Goal: Communication & Community: Answer question/provide support

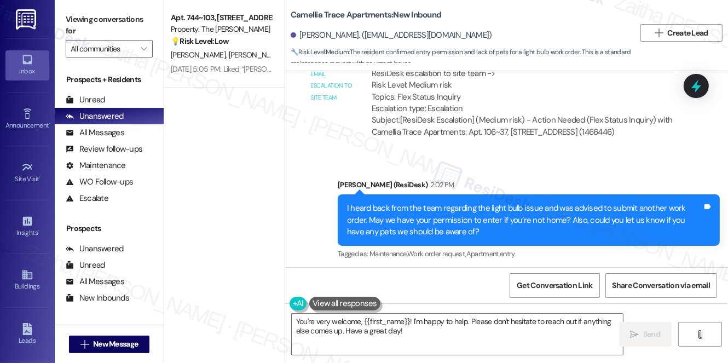
scroll to position [1631, 0]
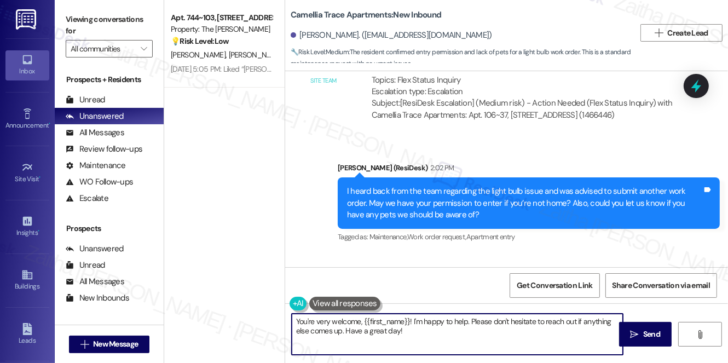
click at [412, 320] on textarea "You're very welcome, {{first_name}}! I'm happy to help. Please don't hesitate t…" at bounding box center [457, 334] width 331 height 41
drag, startPoint x: 412, startPoint y: 321, endPoint x: 281, endPoint y: 312, distance: 131.2
click at [285, 323] on div "Camellia Trace Apartments: New Inbound Johnna Davis. (johnna_d@yahoo.com) 🔧 Ris…" at bounding box center [507, 181] width 444 height 363
drag, startPoint x: 354, startPoint y: 319, endPoint x: 610, endPoint y: 309, distance: 255.9
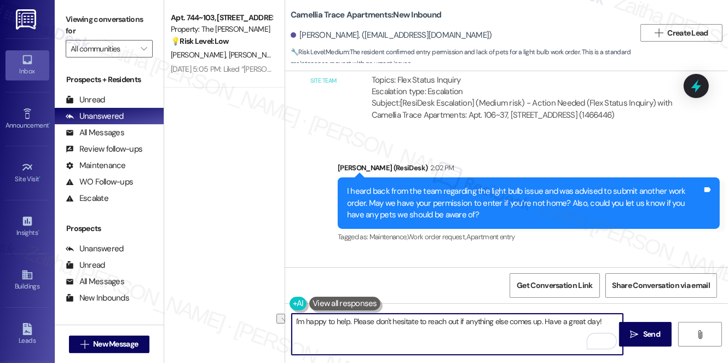
click at [610, 309] on div "I'm happy to help. Please don't hesitate to reach out if anything else comes up…" at bounding box center [506, 344] width 443 height 82
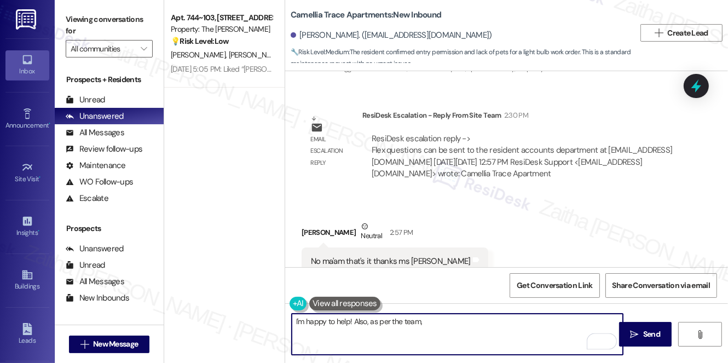
scroll to position [2029, 0]
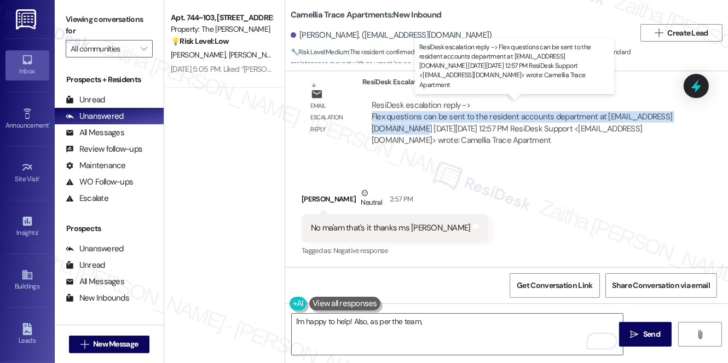
drag, startPoint x: 371, startPoint y: 114, endPoint x: 483, endPoint y: 126, distance: 112.8
click at [483, 126] on div "ResiDesk escalation reply -> Flex questions can be sent to the resident account…" at bounding box center [523, 123] width 305 height 47
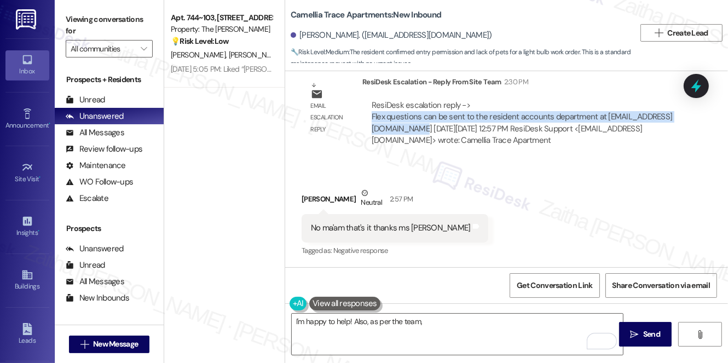
copy div "Flex questions can be sent to the resident accounts department at Residentaccou…"
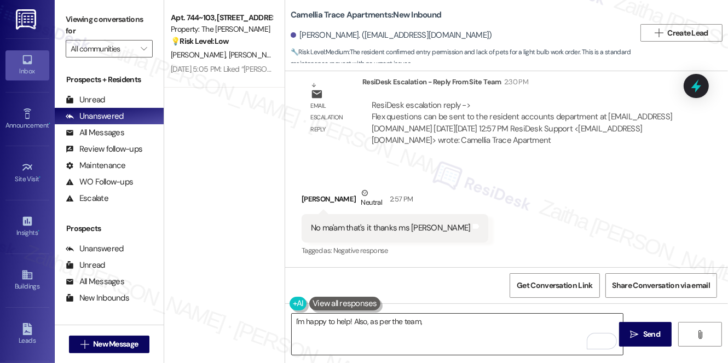
click at [450, 326] on textarea "I'm happy to help! Also, as per the team," at bounding box center [457, 334] width 331 height 41
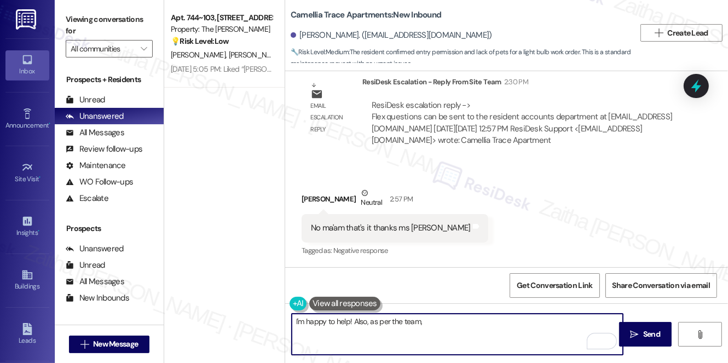
paste textarea "Flex questions can be sent to the resident accounts department at Residentaccou…"
click at [465, 339] on textarea "I'm happy to help! Also, as per the team, Flex questions can be sent to the res…" at bounding box center [457, 334] width 331 height 41
type textarea "I'm happy to help! Also, as per the team, Flex questions can be sent to the res…"
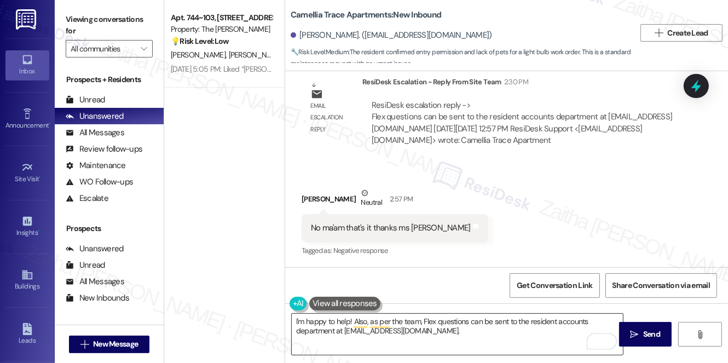
drag, startPoint x: 294, startPoint y: 318, endPoint x: 425, endPoint y: 327, distance: 132.3
click at [425, 327] on div "I'm happy to help! Also, as per the team, Flex questions can be sent to the res…" at bounding box center [452, 334] width 332 height 42
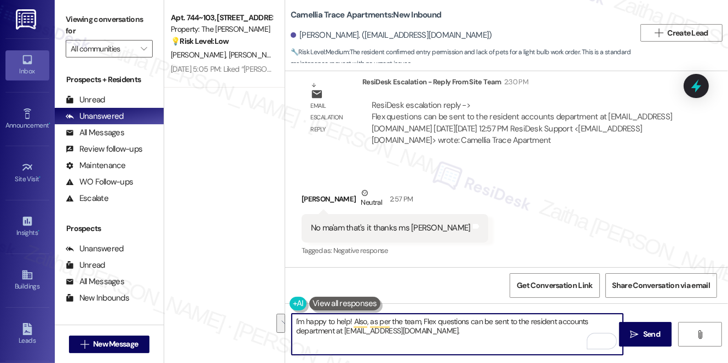
drag, startPoint x: 448, startPoint y: 330, endPoint x: 294, endPoint y: 324, distance: 155.1
click at [294, 324] on textarea "I'm happy to help! Also, as per the team, Flex questions can be sent to the res…" at bounding box center [457, 334] width 331 height 41
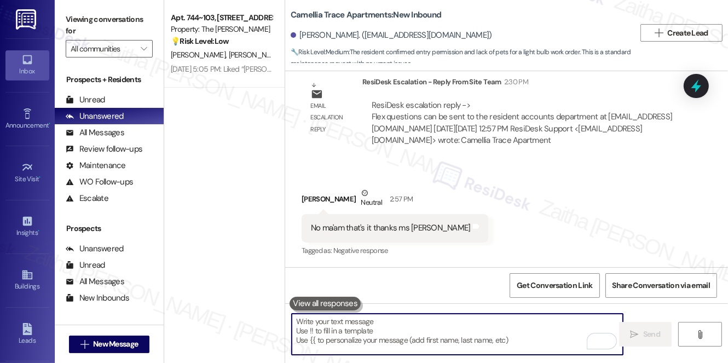
paste textarea "I’m happy to help! The team also mentioned that Flex-related questions can be s…"
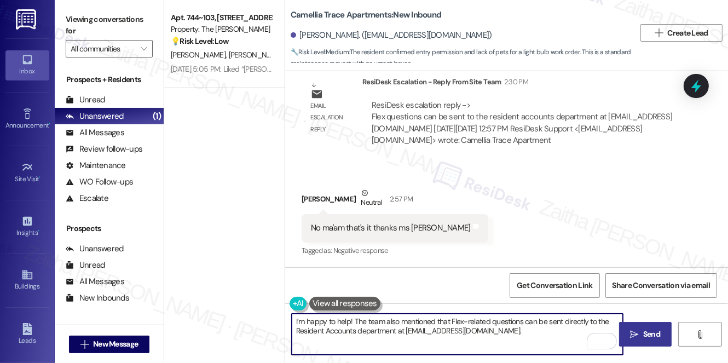
type textarea "I’m happy to help! The team also mentioned that Flex-related questions can be s…"
click at [635, 333] on icon "" at bounding box center [635, 334] width 8 height 9
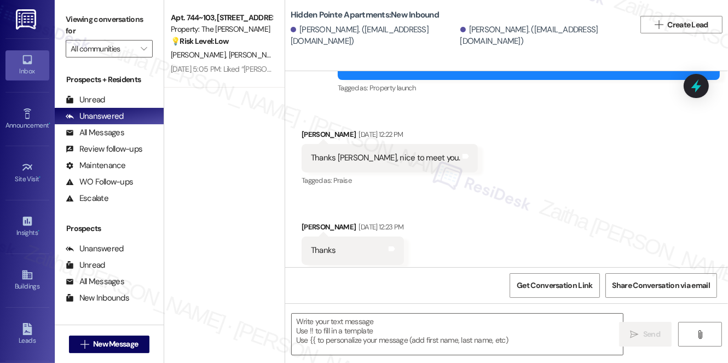
scroll to position [125, 0]
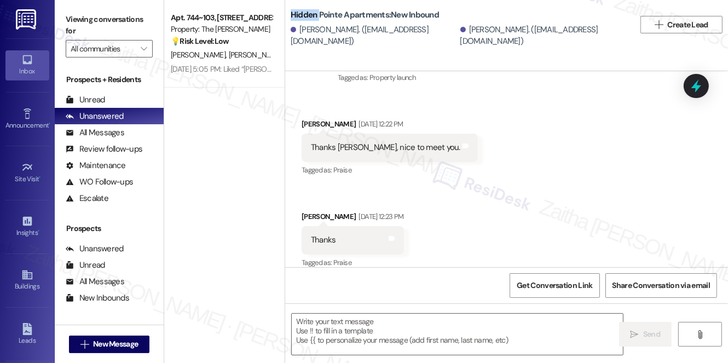
drag, startPoint x: 289, startPoint y: 11, endPoint x: 318, endPoint y: 11, distance: 29.0
click at [318, 11] on div "Hidden Pointe Apartments: New Inbound Mckinley Bernard. (mickeyb478@gmail.com) …" at bounding box center [506, 25] width 443 height 44
click at [322, 25] on div "Mckinley Bernard. (mickeyb478@gmail.com) Aaron Solite. (jsolite.jsa@gmail.com)" at bounding box center [463, 36] width 344 height 22
drag, startPoint x: 299, startPoint y: 33, endPoint x: 358, endPoint y: 32, distance: 58.6
click at [358, 32] on div "Mckinley Bernard. (mickeyb478@gmail.com)" at bounding box center [374, 36] width 167 height 24
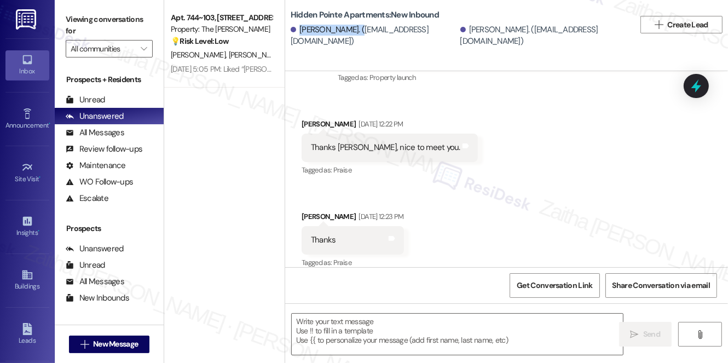
copy div "Mckinley Bernard"
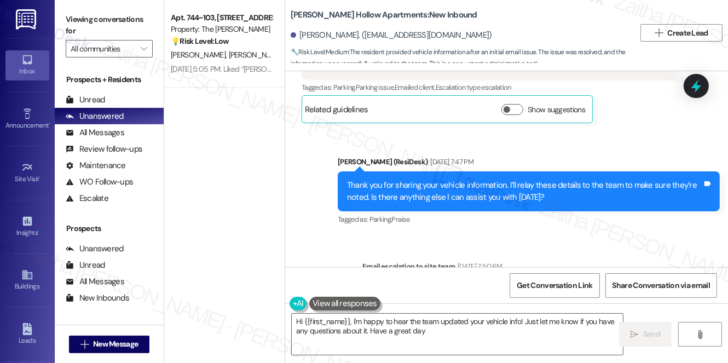
type textarea "Hi {{first_name}}, I'm happy to hear the team updated your vehicle info! Just l…"
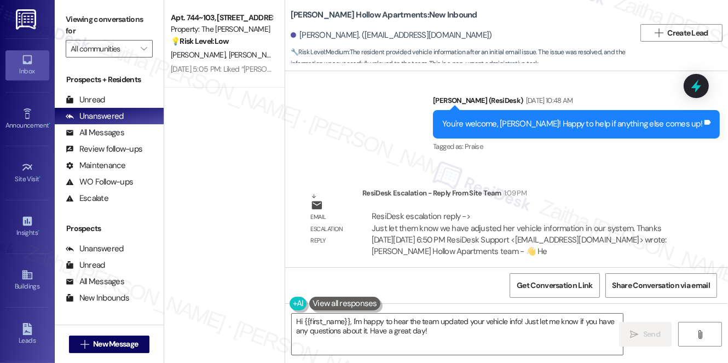
scroll to position [1146, 0]
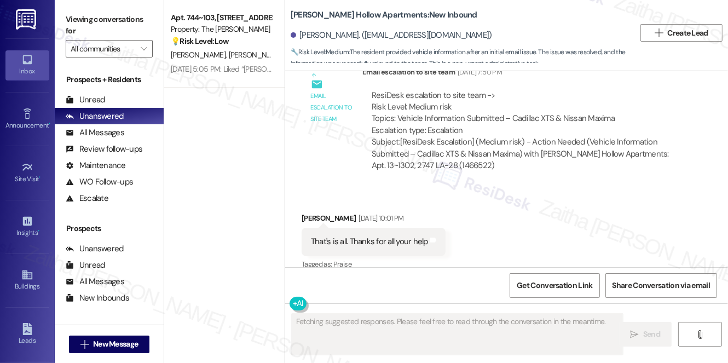
scroll to position [733, 0]
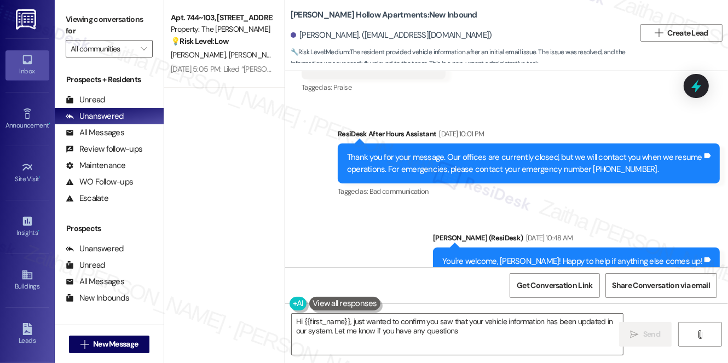
type textarea "Hi {{first_name}}, just wanted to confirm you saw that your vehicle information…"
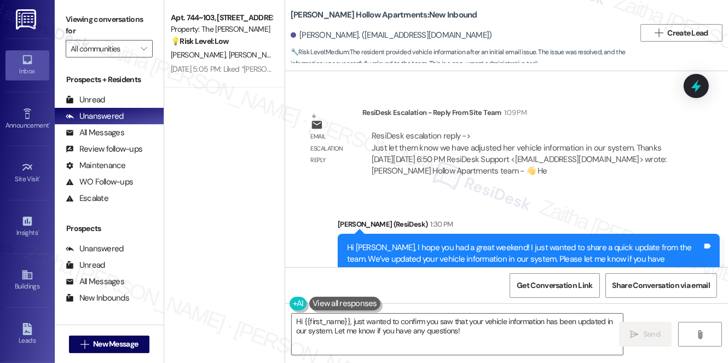
scroll to position [1146, 0]
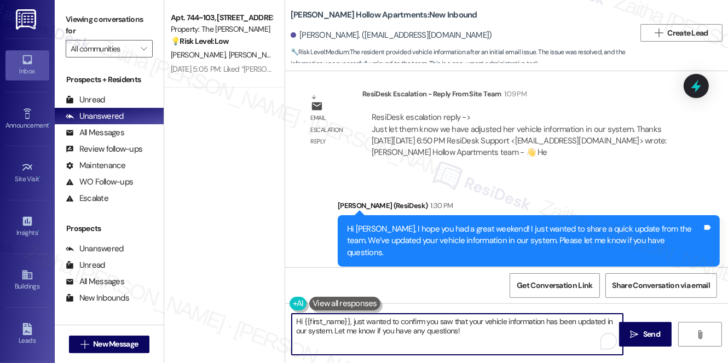
drag, startPoint x: 295, startPoint y: 323, endPoint x: 492, endPoint y: 346, distance: 198.0
click at [492, 346] on textarea "Hi {{first_name}}, just wanted to confirm you saw that your vehicle information…" at bounding box center [457, 334] width 331 height 41
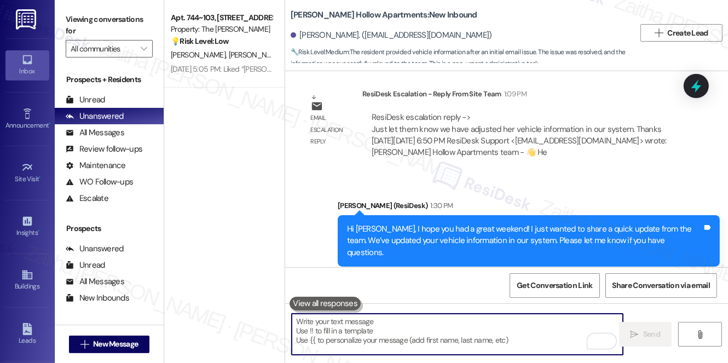
click at [372, 335] on textarea "To enrich screen reader interactions, please activate Accessibility in Grammarl…" at bounding box center [457, 334] width 331 height 41
paste textarea "We truly value your opinion and would appreciate your honest feedback. Has {{pr…"
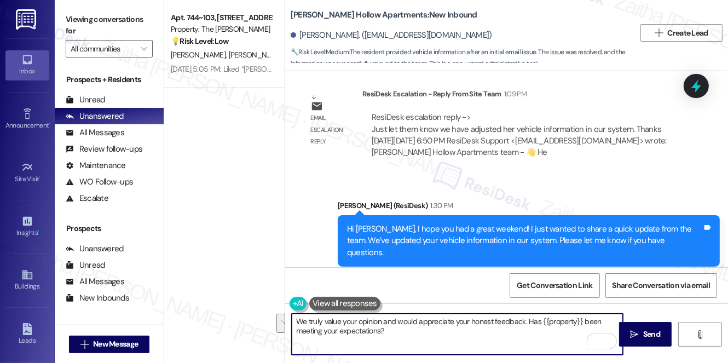
drag, startPoint x: 294, startPoint y: 320, endPoint x: 406, endPoint y: 335, distance: 113.3
click at [406, 335] on textarea "We truly value your opinion and would appreciate your honest feedback. Has {{pr…" at bounding box center [457, 334] width 331 height 41
click at [393, 330] on textarea "We truly value your opinion and would appreciate your honest feedback. Has {{pr…" at bounding box center [457, 334] width 331 height 41
paste textarea "Your feedback really helps us make the community an even better place to live."
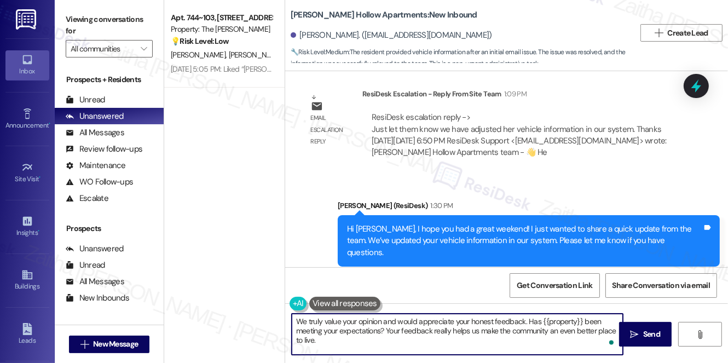
click at [420, 331] on textarea "We truly value your opinion and would appreciate your honest feedback. Has {{pr…" at bounding box center [457, 334] width 331 height 41
type textarea "We truly value your opinion and would appreciate your honest feedback. Has {{pr…"
drag, startPoint x: 297, startPoint y: 321, endPoint x: 344, endPoint y: 350, distance: 55.0
click at [344, 350] on textarea "We truly value your opinion and would appreciate your honest feedback. Has {{pr…" at bounding box center [457, 334] width 331 height 41
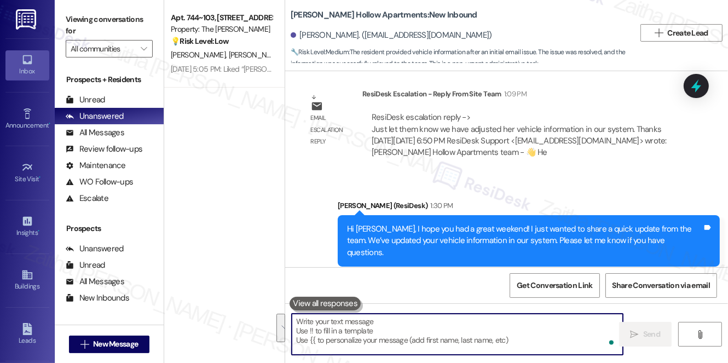
paste textarea "It was such a pleasure chatting with you today! I’d love to hear your thoughts …"
type textarea "It was such a pleasure chatting with you today! I’d love to hear your thoughts …"
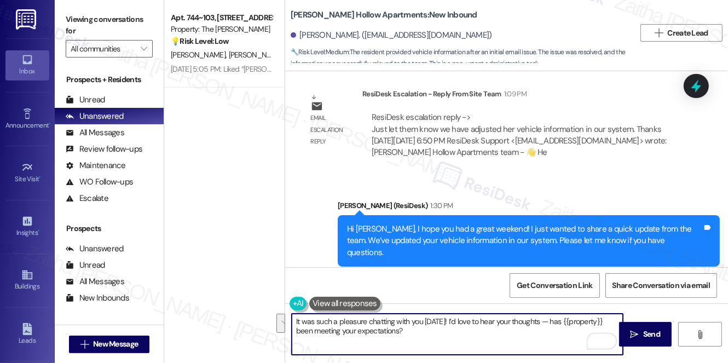
drag, startPoint x: 295, startPoint y: 320, endPoint x: 414, endPoint y: 342, distance: 121.3
click at [414, 342] on textarea "It was such a pleasure chatting with you today! I’d love to hear your thoughts …" at bounding box center [457, 334] width 331 height 41
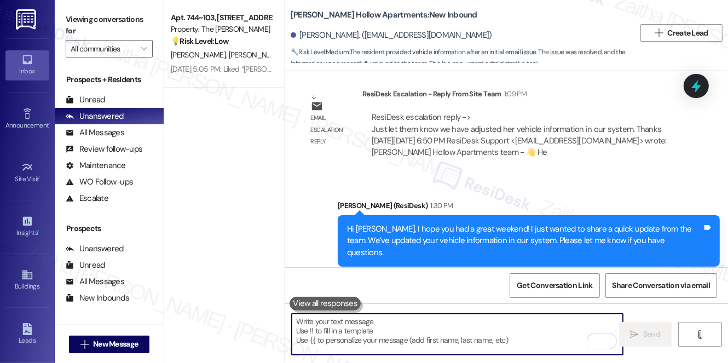
click at [367, 335] on textarea "To enrich screen reader interactions, please activate Accessibility in Grammarl…" at bounding box center [457, 334] width 331 height 41
paste textarea "I truly value your opinion and would greatly appreciate your honest feedback. H…"
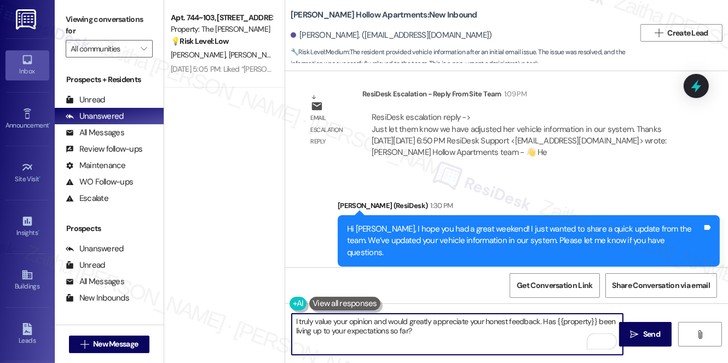
click at [297, 321] on textarea "I truly value your opinion and would greatly appreciate your honest feedback. H…" at bounding box center [457, 334] width 331 height 41
click at [298, 324] on textarea "truly value your opinion and would greatly appreciate your honest feedback. Has…" at bounding box center [457, 334] width 331 height 41
click at [475, 332] on textarea "We truly value your opinion and would greatly appreciate your honest feedback. …" at bounding box center [457, 334] width 331 height 41
type textarea "We truly value your opinion and would greatly appreciate your honest feedback. …"
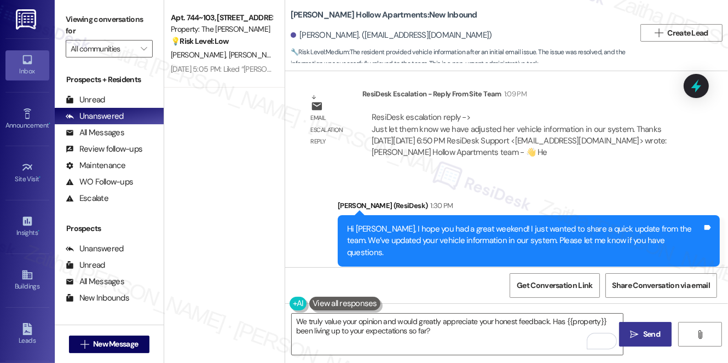
click at [640, 330] on span " Send" at bounding box center [646, 334] width 34 height 11
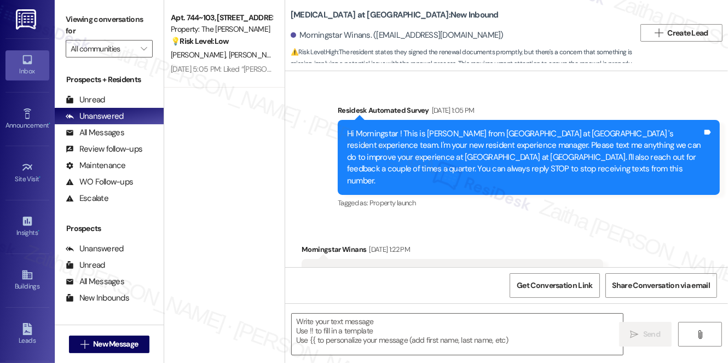
scroll to position [11232, 0]
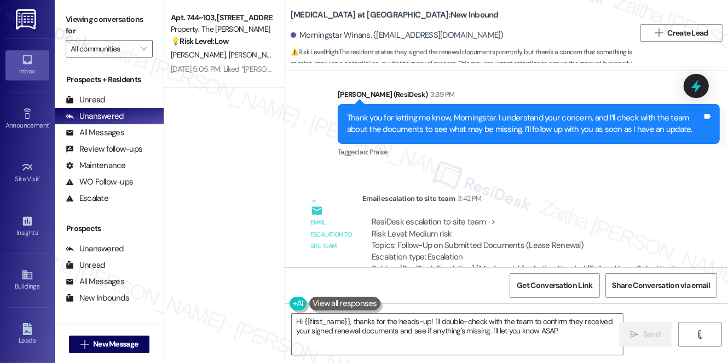
type textarea "Hi {{first_name}}, thanks for the heads-up! I'll double-check with the team to …"
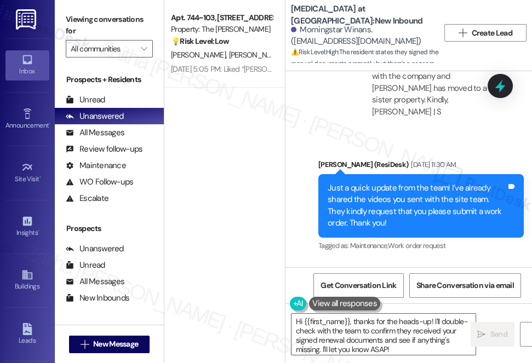
scroll to position [13195, 0]
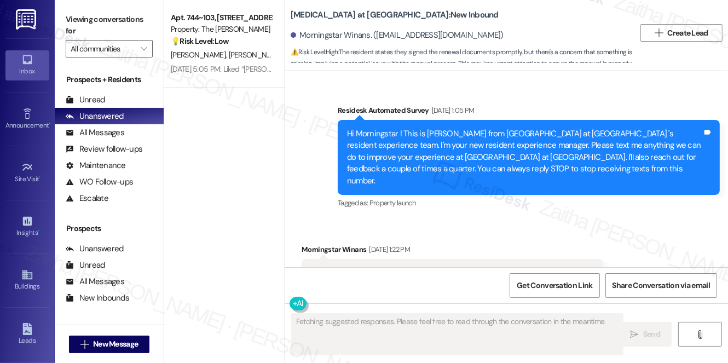
scroll to position [11232, 0]
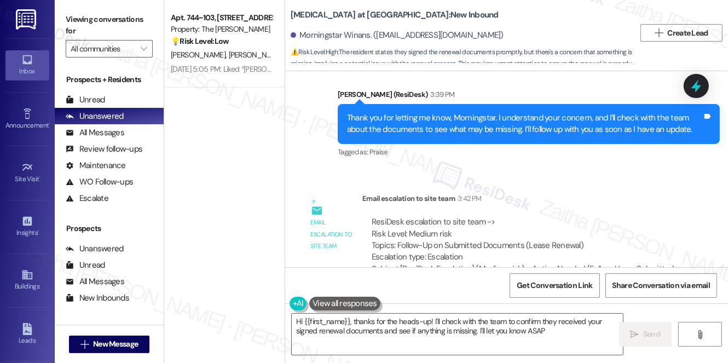
type textarea "Hi {{first_name}}, thanks for the heads-up! I'll check with the team to confirm…"
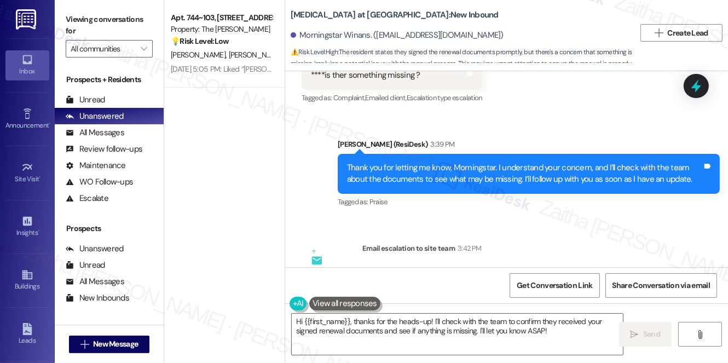
scroll to position [11132, 0]
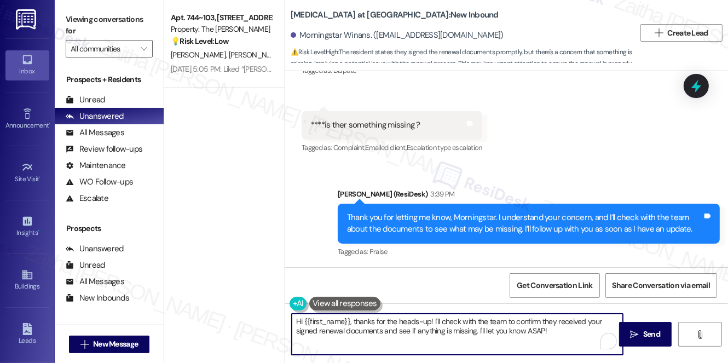
drag, startPoint x: 298, startPoint y: 323, endPoint x: 563, endPoint y: 347, distance: 266.7
click at [562, 347] on textarea "Hi {{first_name}}, thanks for the heads-up! I'll check with the team to confirm…" at bounding box center [457, 334] width 331 height 41
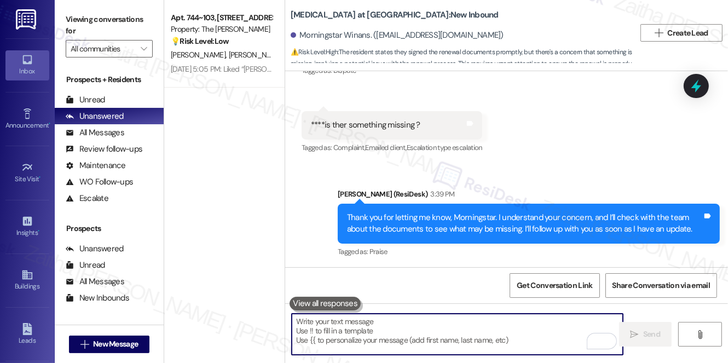
paste textarea "Hi {{first_name}}, the team has confirmed that your lease renewal is complete —…"
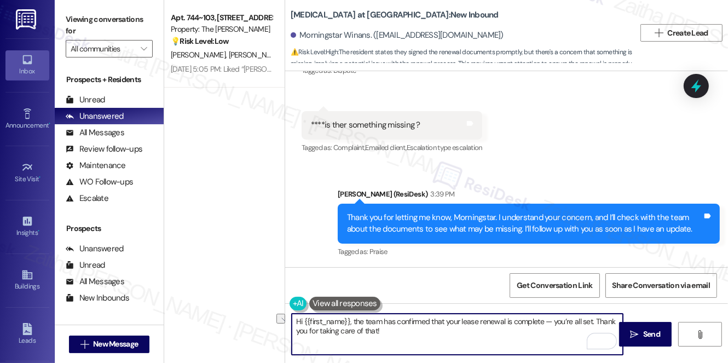
drag, startPoint x: 353, startPoint y: 321, endPoint x: 287, endPoint y: 322, distance: 65.2
click at [287, 322] on div "Hi {{first_name}}, the team has confirmed that your lease renewal is complete —…" at bounding box center [452, 334] width 332 height 42
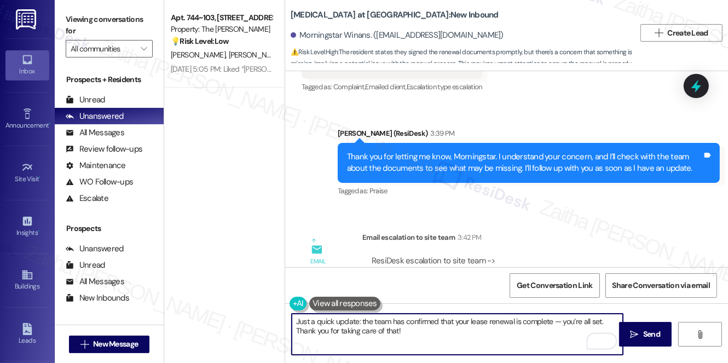
scroll to position [11182, 0]
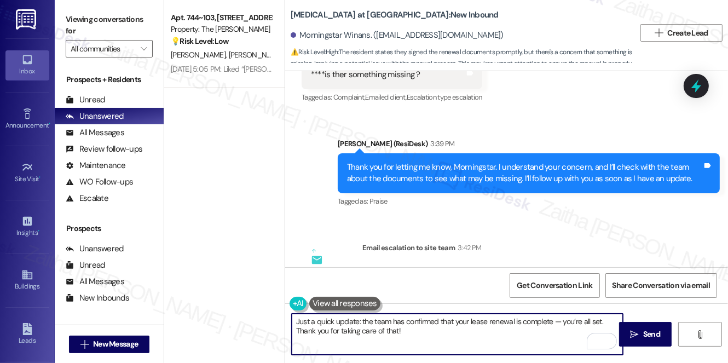
type textarea "Just a quick update: the team has confirmed that your lease renewal is complete…"
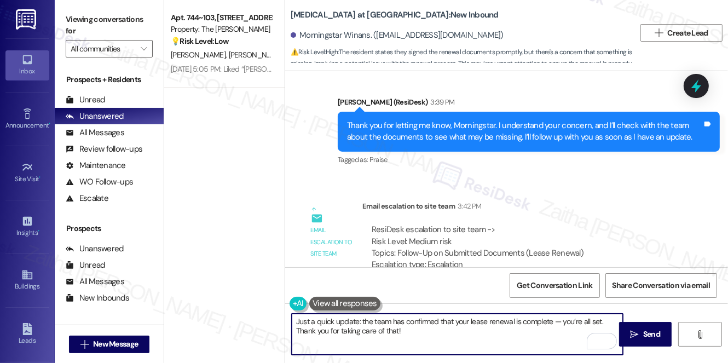
scroll to position [11232, 0]
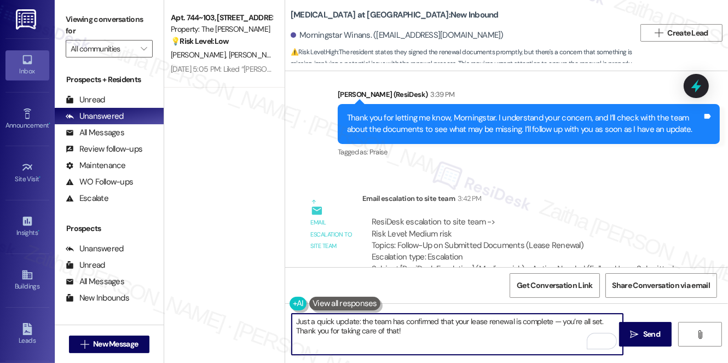
drag, startPoint x: 473, startPoint y: 327, endPoint x: 481, endPoint y: 329, distance: 8.3
click at [473, 327] on textarea "Just a quick update: the team has confirmed that your lease renewal is complete…" at bounding box center [457, 334] width 331 height 41
click at [648, 331] on span "Send" at bounding box center [651, 334] width 17 height 11
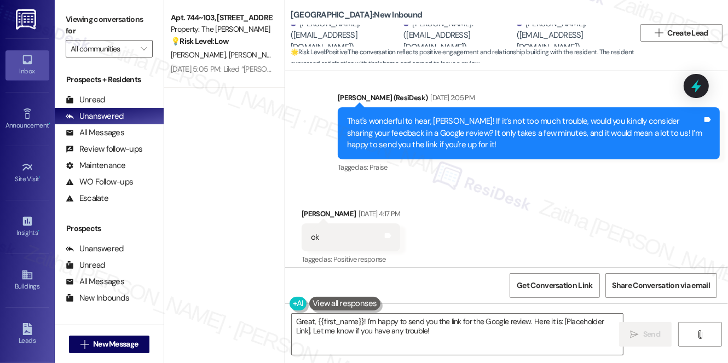
scroll to position [357, 0]
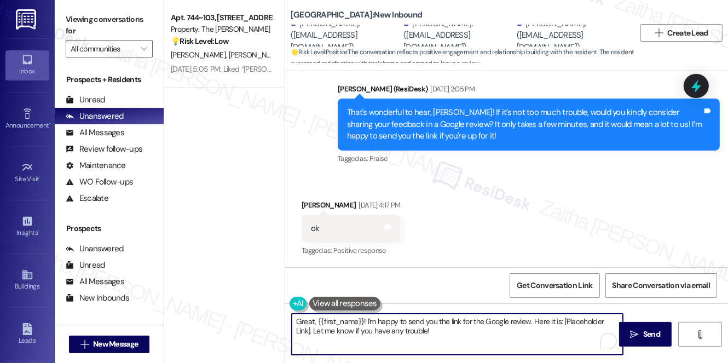
drag, startPoint x: 532, startPoint y: 319, endPoint x: 536, endPoint y: 336, distance: 17.3
click at [536, 336] on textarea "Great, {{first_name}}! I'm happy to send you the link for the Google review. He…" at bounding box center [457, 334] width 331 height 41
paste textarea "You may leave your review at your convenience. I would also appreciate it if yo…"
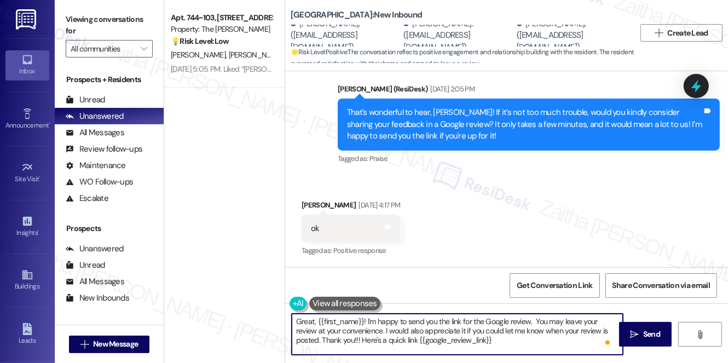
click at [533, 317] on textarea "Great, {{first_name}}! I'm happy to send you the link for the Google review. Yo…" at bounding box center [457, 334] width 331 height 41
click at [306, 203] on div "[PERSON_NAME] [DATE] 4:17 PM" at bounding box center [351, 206] width 99 height 15
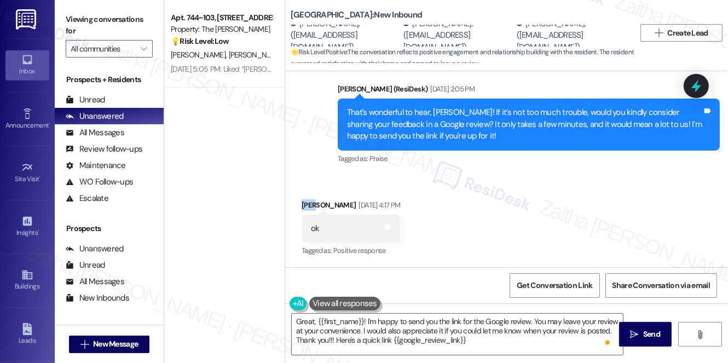
click at [306, 203] on div "Carl May Sep 19, 2025 at 4:17 PM" at bounding box center [351, 206] width 99 height 15
copy div "Carl"
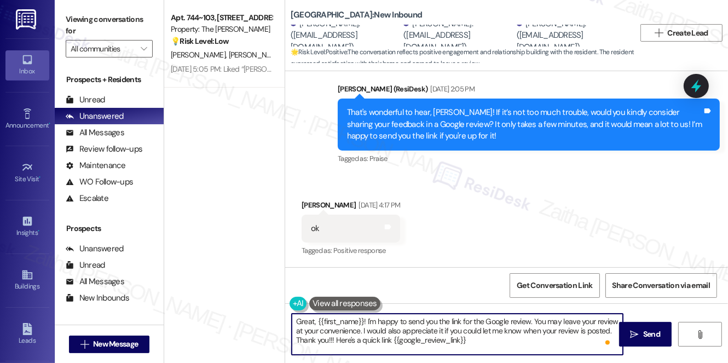
click at [352, 315] on textarea "Great, {{first_name}}! I'm happy to send you the link for the Google review. Yo…" at bounding box center [457, 334] width 331 height 41
paste textarea "Carl"
type textarea "Great, Carl! I'm happy to send you the link for the Google review. You may leav…"
click at [637, 330] on icon "" at bounding box center [635, 334] width 8 height 9
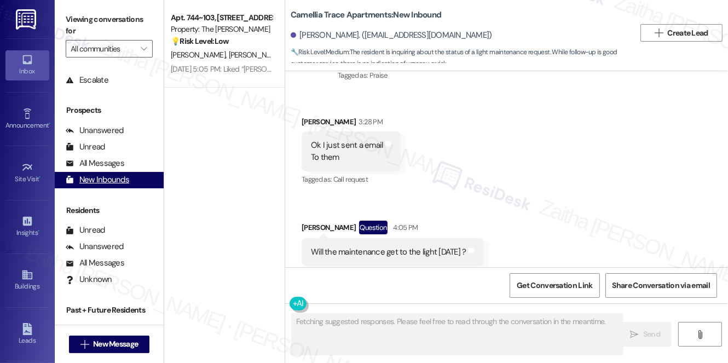
scroll to position [2332, 0]
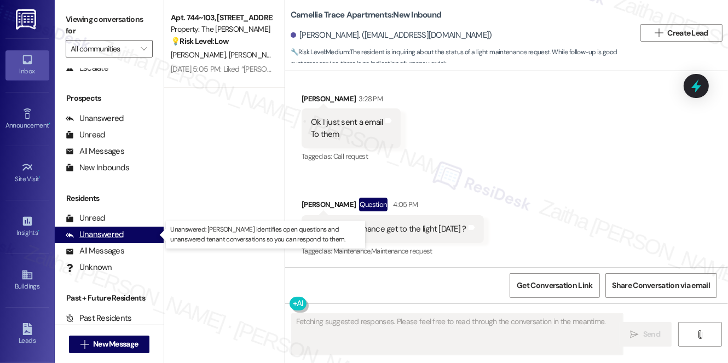
click at [100, 233] on div "Unanswered" at bounding box center [95, 234] width 58 height 11
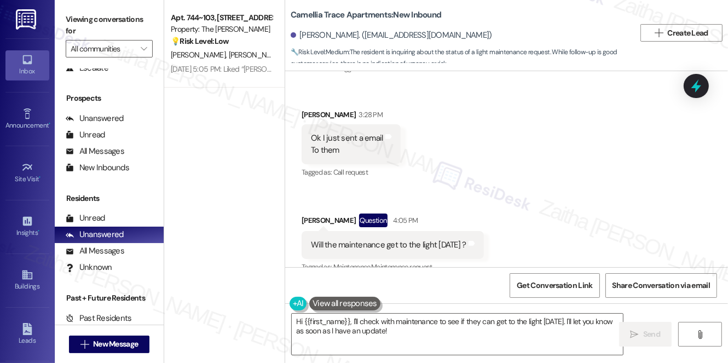
scroll to position [2332, 0]
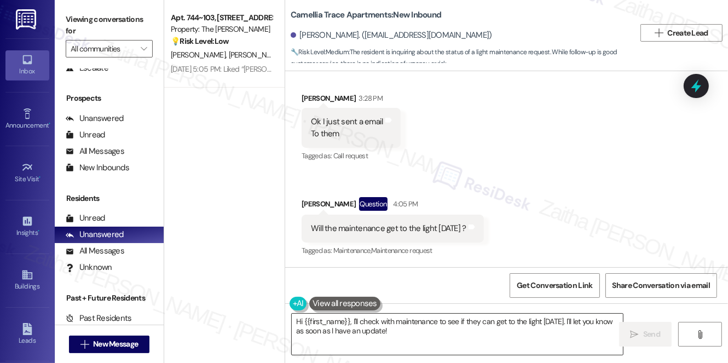
click at [299, 320] on textarea "Hi {{first_name}}, I'll check with maintenance to see if they can get to the li…" at bounding box center [457, 334] width 331 height 41
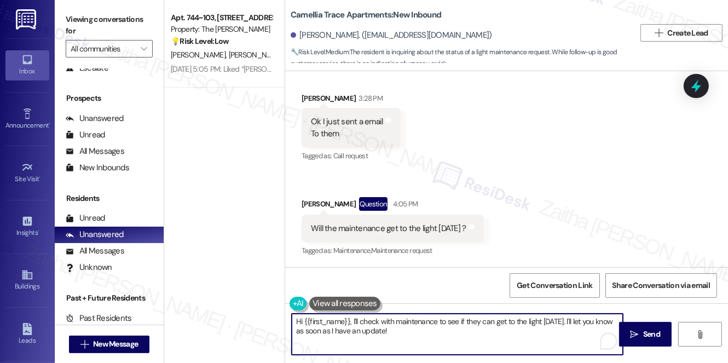
click at [300, 320] on textarea "Hi {{first_name}}, I'll check with maintenance to see if they can get to the li…" at bounding box center [457, 334] width 331 height 41
click at [378, 320] on textarea "Thank you, {{first_name}}, I'll check with maintenance to see if they can get t…" at bounding box center [457, 334] width 331 height 41
type textarea "Thank you, {{first_name}}. I'll check with maintenance to see if they can get t…"
click at [644, 336] on span "Send" at bounding box center [651, 334] width 17 height 11
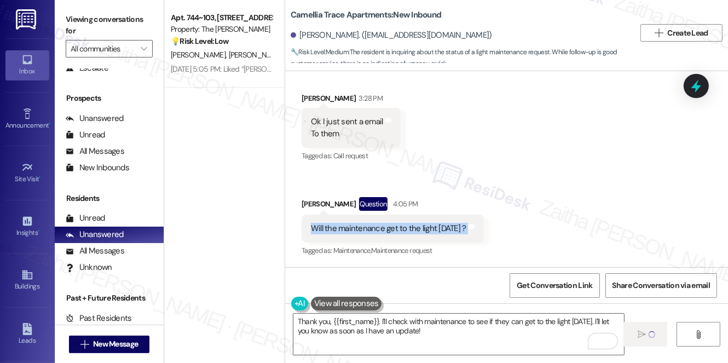
drag, startPoint x: 305, startPoint y: 228, endPoint x: 474, endPoint y: 229, distance: 169.2
click at [474, 229] on div "Will the maintenance get to the light today ? Tags and notes" at bounding box center [393, 229] width 182 height 28
copy div "Will the maintenance get to the light today ? Tags and notes"
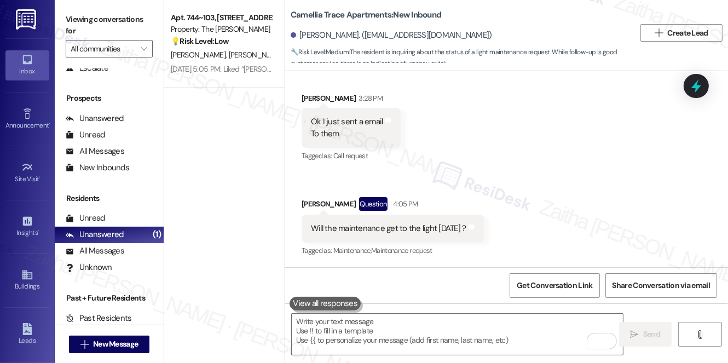
click at [423, 168] on div "Received via SMS Johnna Davis 3:28 PM Ok I just sent a email To them Tags and n…" at bounding box center [506, 167] width 443 height 199
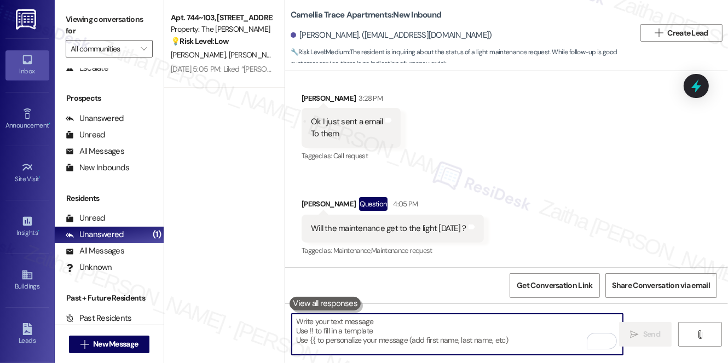
click at [338, 327] on textarea "To enrich screen reader interactions, please activate Accessibility in Grammarl…" at bounding box center [457, 334] width 331 height 41
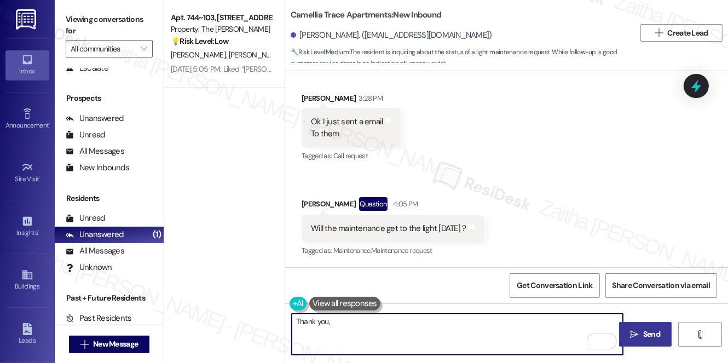
click at [308, 95] on div "Johnna Davis 3:28 PM" at bounding box center [351, 100] width 99 height 15
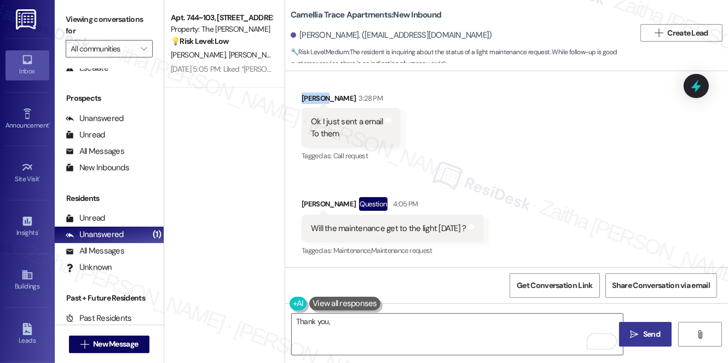
click at [308, 95] on div "Johnna Davis 3:28 PM" at bounding box center [351, 100] width 99 height 15
copy div "Johnna"
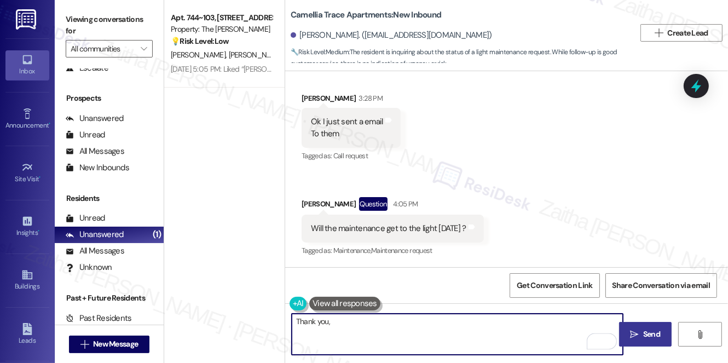
click at [350, 322] on textarea "Thank you," at bounding box center [457, 334] width 331 height 41
paste textarea "Johnna"
click at [327, 320] on textarea "Thank you, Johnna" at bounding box center [457, 334] width 331 height 41
click at [410, 324] on textarea "Thank you for sending the email, Johnna" at bounding box center [457, 334] width 331 height 41
click at [438, 322] on textarea "Thank you for sending the email, Johnna" at bounding box center [457, 334] width 331 height 41
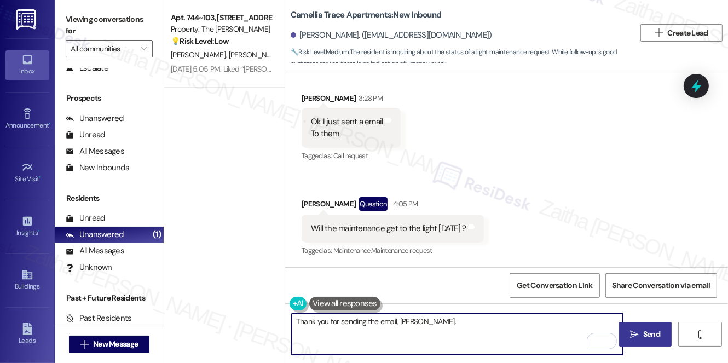
paste textarea "I’ll keep an eye on the team’s schedule for the light bulb repair and will be s…"
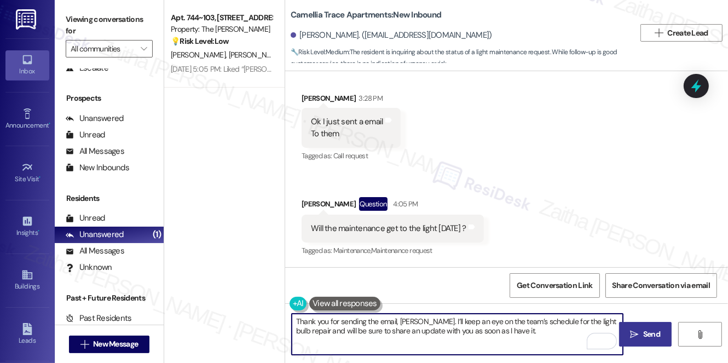
type textarea "Thank you for sending the email, Johnna. I’ll keep an eye on the team’s schedul…"
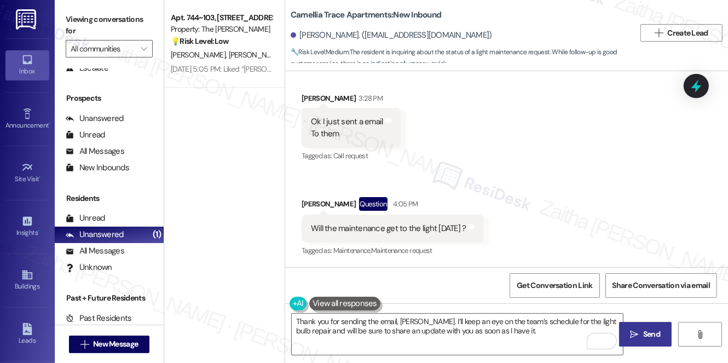
click at [632, 329] on span " Send" at bounding box center [646, 334] width 34 height 11
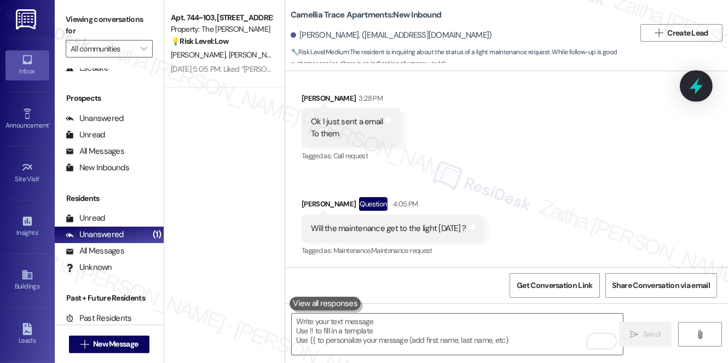
click at [701, 90] on icon at bounding box center [696, 86] width 19 height 19
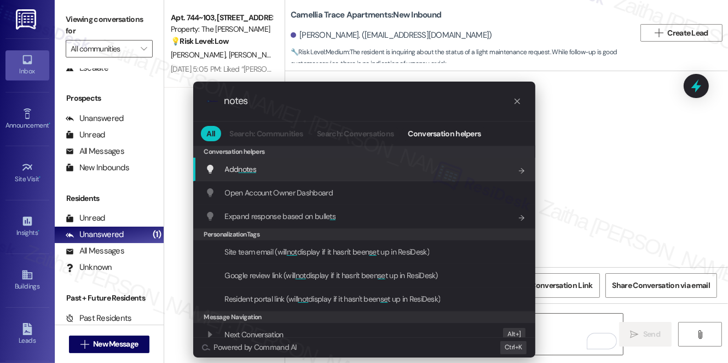
type input "notes"
click at [244, 166] on span "notes" at bounding box center [247, 169] width 18 height 10
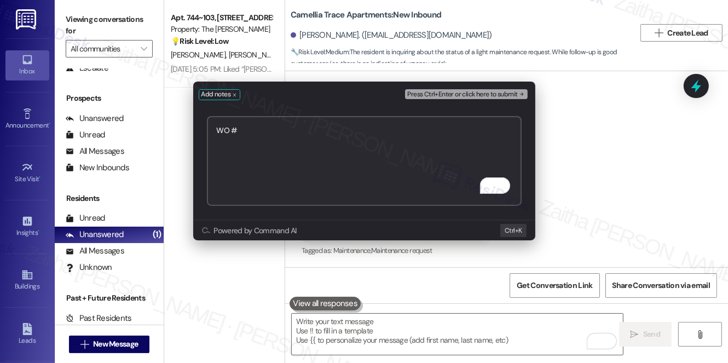
paste textarea "125824"
paste textarea "https://residesk.slack.com/archives/C0960R2BY0K/p1758563222612939?thread_ts=175…"
type textarea "WO #125824 - slack: https://residesk.slack.com/archives/C0960R2BY0K/p1758563222…"
click at [432, 92] on span "Press Ctrl+Enter or click here to submit" at bounding box center [462, 95] width 110 height 8
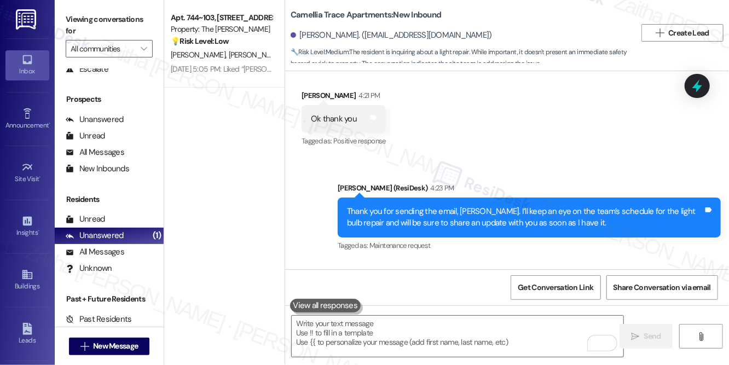
scroll to position [129, 0]
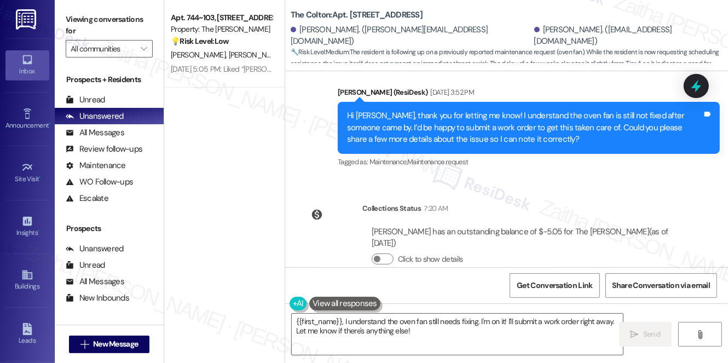
scroll to position [302, 0]
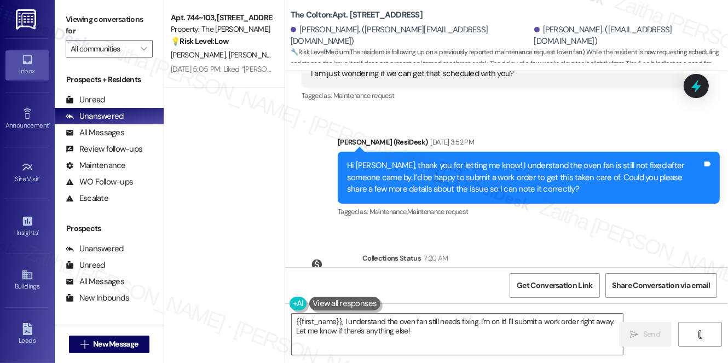
drag, startPoint x: 499, startPoint y: 199, endPoint x: 344, endPoint y: 222, distance: 156.7
click at [344, 222] on div "Lease started Aug 13, 2025 at 8:00 PM Survey, sent via SMS Residesk Automated S…" at bounding box center [506, 169] width 443 height 196
click at [294, 320] on textarea "{{first_name}}, I understand the oven fan still needs fixing. I'm on it! I'll s…" at bounding box center [457, 334] width 331 height 41
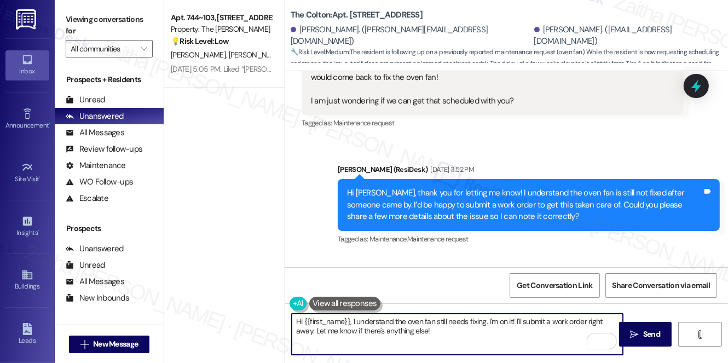
scroll to position [202, 0]
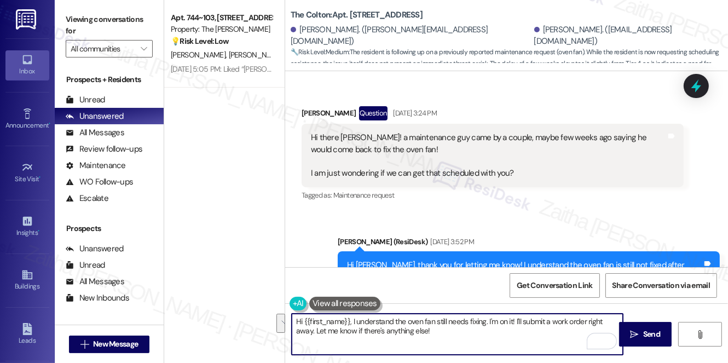
drag, startPoint x: 364, startPoint y: 321, endPoint x: 476, endPoint y: 339, distance: 113.6
click at [476, 339] on textarea "Hi {{first_name}}, I understand the oven fan still needs fixing. I'm on it! I'l…" at bounding box center [457, 334] width 331 height 41
click at [465, 320] on textarea "Hi {{first_name}}, I hope you had a great weekend!" at bounding box center [457, 334] width 331 height 41
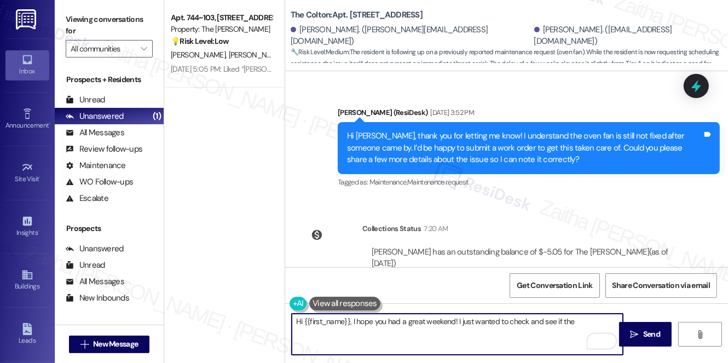
scroll to position [352, 0]
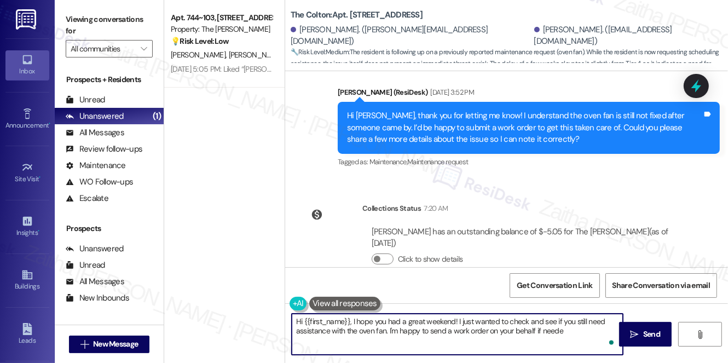
type textarea "Hi {{first_name}}, I hope you had a great weekend! I just wanted to check and s…"
drag, startPoint x: 295, startPoint y: 320, endPoint x: 587, endPoint y: 339, distance: 293.0
click at [587, 339] on div "Hi {{first_name}}, I hope you had a great weekend! I just wanted to check and s…" at bounding box center [457, 334] width 332 height 42
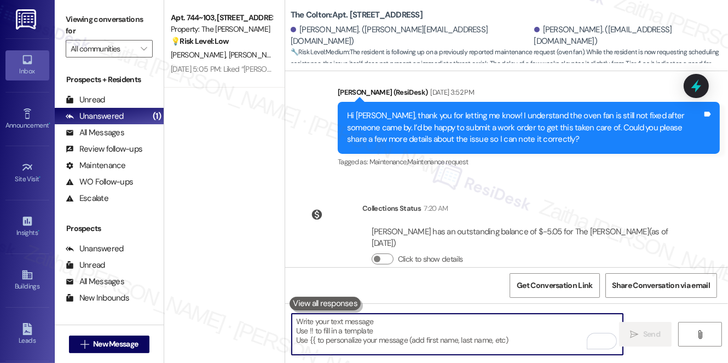
click at [325, 330] on textarea "To enrich screen reader interactions, please activate Accessibility in Grammarl…" at bounding box center [457, 334] width 331 height 41
paste textarea "Hi {{first_name}}, I hope you had a wonderful weekend! I just wanted to check i…"
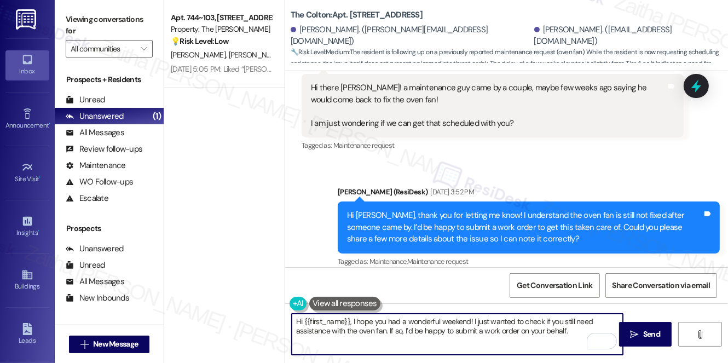
scroll to position [202, 0]
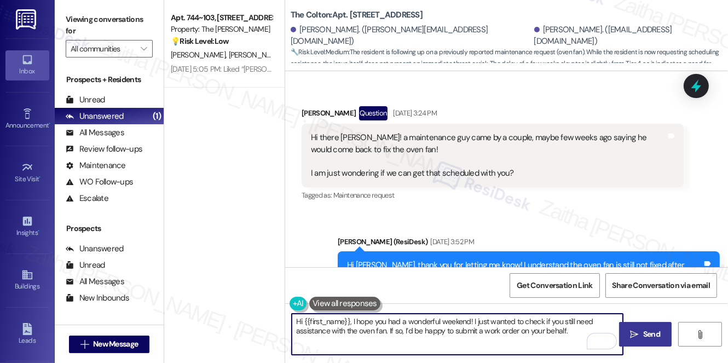
type textarea "Hi {{first_name}}, I hope you had a wonderful weekend! I just wanted to check i…"
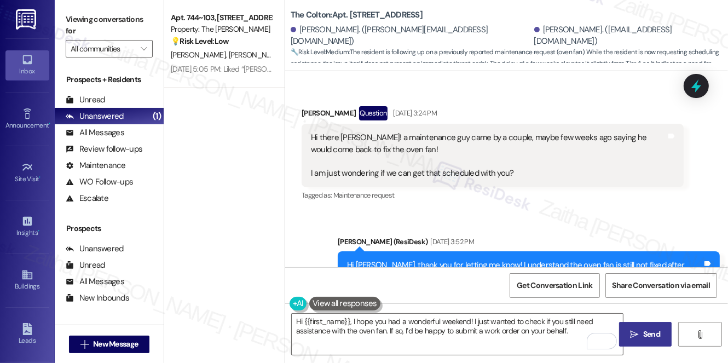
click at [654, 336] on span "Send" at bounding box center [651, 334] width 17 height 11
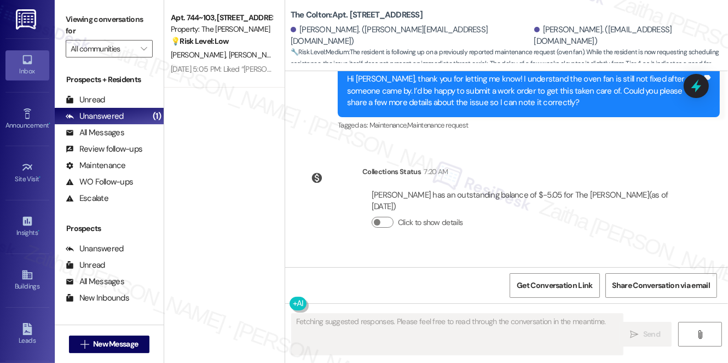
scroll to position [439, 0]
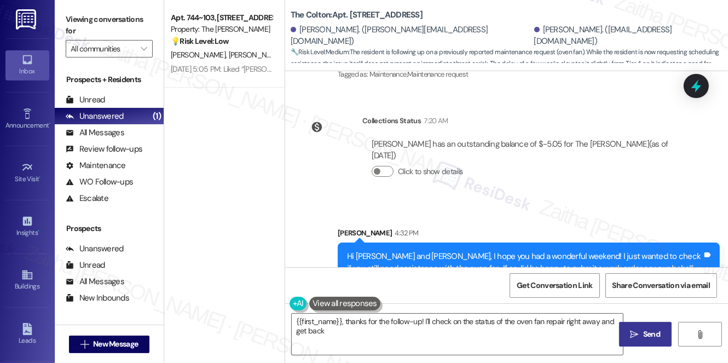
type textarea "{{first_name}}, thanks for the follow-up! I'll check on the status of the oven …"
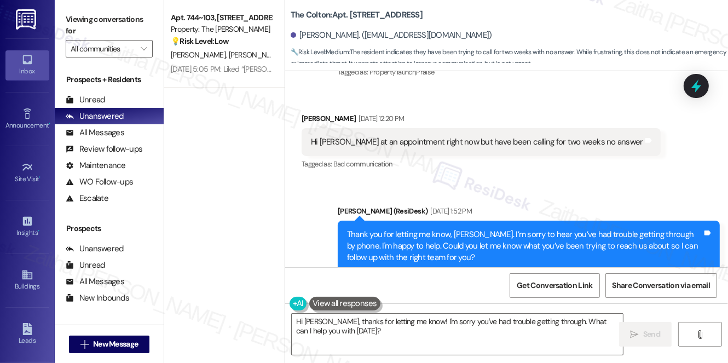
scroll to position [226, 0]
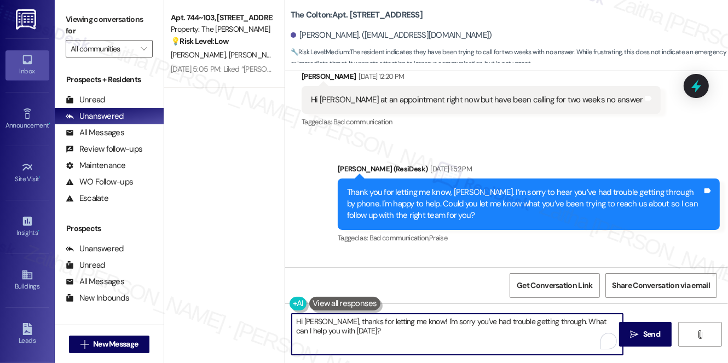
drag, startPoint x: 327, startPoint y: 320, endPoint x: 345, endPoint y: 330, distance: 20.6
click at [345, 330] on textarea "Hi [PERSON_NAME], thanks for letting me know! I'm sorry you've had trouble gett…" at bounding box center [457, 334] width 331 height 41
type textarea "Hi [PERSON_NAME], I hope you had a great weekend! I wanted to check if you were…"
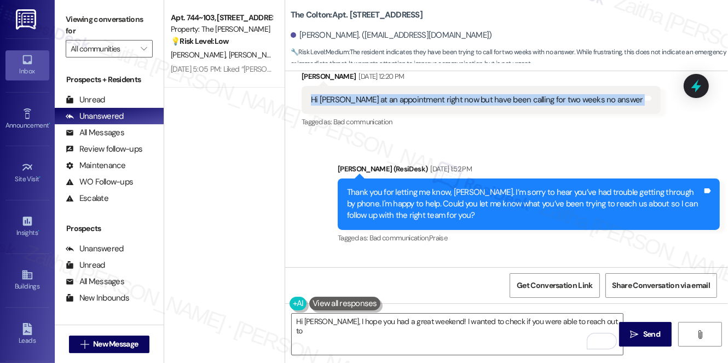
drag, startPoint x: 308, startPoint y: 100, endPoint x: 612, endPoint y: 107, distance: 304.5
click at [612, 107] on div "Hi [PERSON_NAME] at an appointment right now but have been calling for two week…" at bounding box center [481, 100] width 359 height 28
copy div "Hi [PERSON_NAME] at an appointment right now but have been calling for two week…"
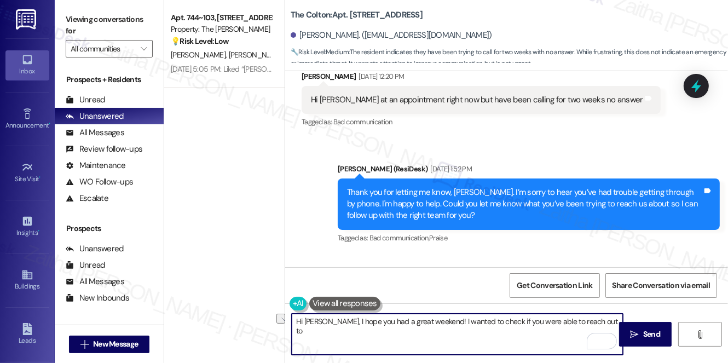
drag, startPoint x: 295, startPoint y: 321, endPoint x: 594, endPoint y: 324, distance: 299.0
click at [594, 324] on textarea "Hi [PERSON_NAME], I hope you had a great weekend! I wanted to check if you were…" at bounding box center [457, 334] width 331 height 41
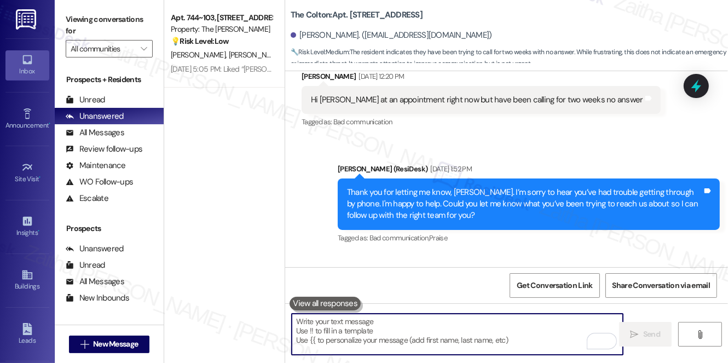
click at [395, 326] on textarea "To enrich screen reader interactions, please activate Accessibility in Grammarl…" at bounding box center [457, 334] width 331 height 41
paste textarea "Hi {{first_name}}, I just wanted to follow up regarding your earlier message. I…"
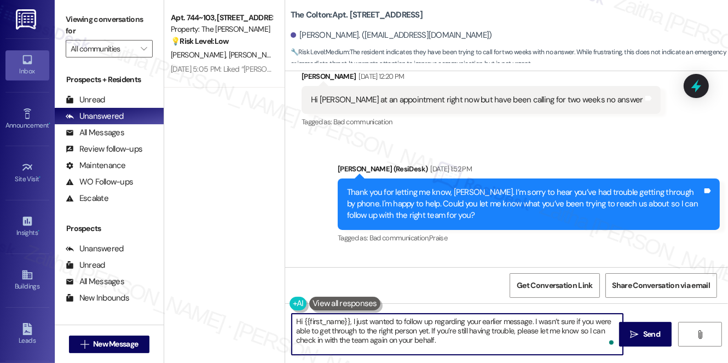
click at [375, 343] on textarea "Hi {{first_name}}, I just wanted to follow up regarding your earlier message. I…" at bounding box center [457, 334] width 331 height 41
type textarea "Hi {{first_name}}, I just wanted to follow up regarding your earlier message. I…"
drag, startPoint x: 296, startPoint y: 321, endPoint x: 448, endPoint y: 338, distance: 153.2
click at [448, 338] on textarea "Hi {{first_name}}, I just wanted to follow up regarding your earlier message. I…" at bounding box center [457, 334] width 331 height 41
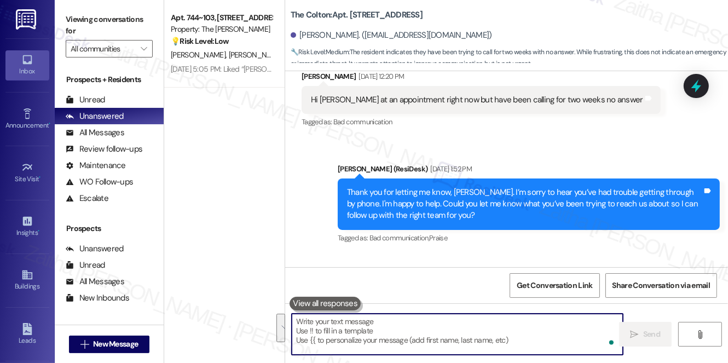
paste textarea "Hi {{first_name}}, I just wanted to follow up on your previous message. I wasn’…"
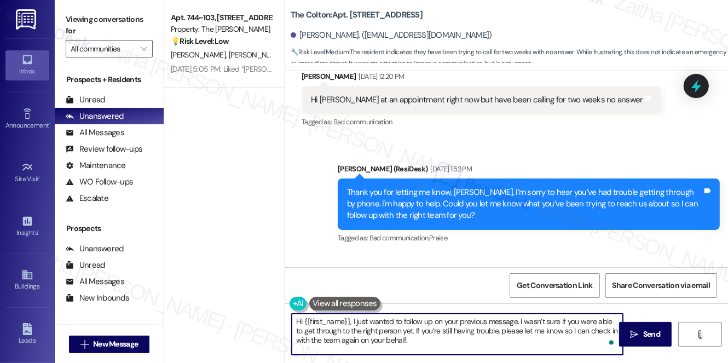
click at [350, 340] on textarea "Hi {{first_name}}, I just wanted to follow up on your previous message. I wasn’…" at bounding box center [457, 334] width 331 height 41
click at [407, 336] on textarea "Hi {{first_name}}, I just wanted to follow up on your previous message. I wasn’…" at bounding box center [457, 334] width 331 height 41
type textarea "Hi {{first_name}}, I just wanted to follow up on your previous message. I wasn’…"
click at [645, 331] on span "Send" at bounding box center [651, 334] width 17 height 11
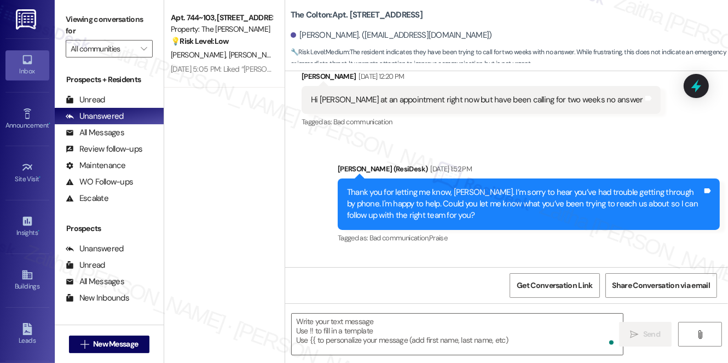
type textarea "Fetching suggested responses. Please feel free to read through the conversation…"
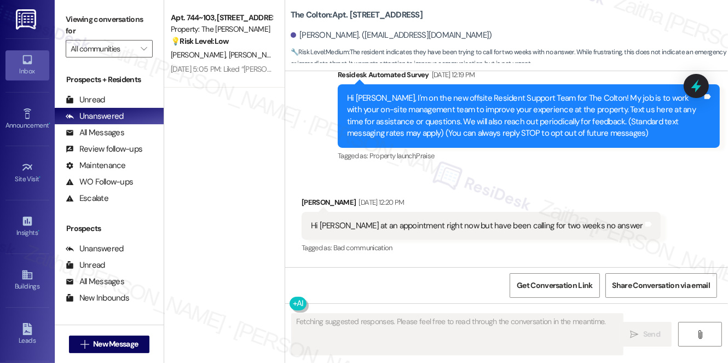
scroll to position [97, 0]
